Goal: Check status: Check status

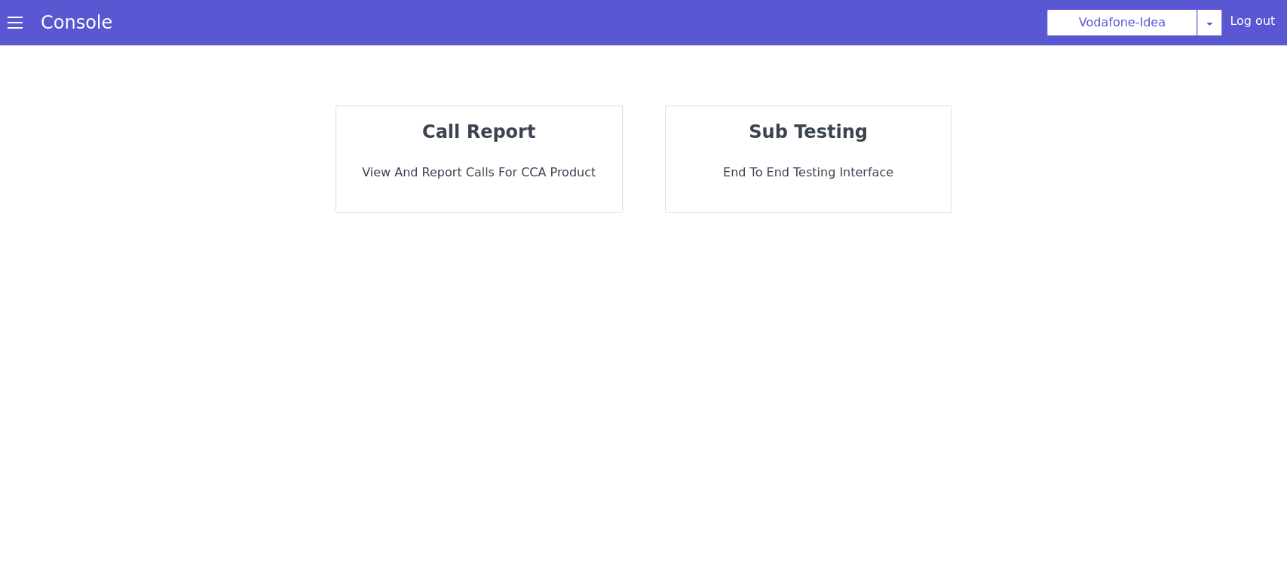
click at [502, 132] on strong "call report" at bounding box center [478, 131] width 113 height 21
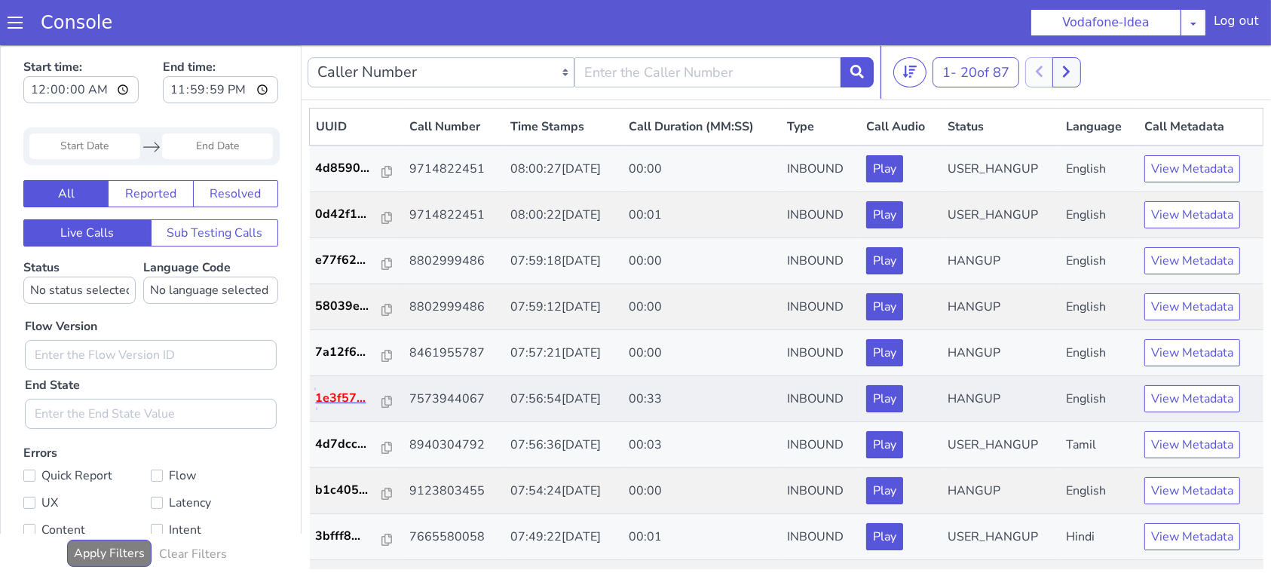
click at [348, 397] on p "1e3f57..." at bounding box center [349, 397] width 67 height 18
